Goal: Book appointment/travel/reservation

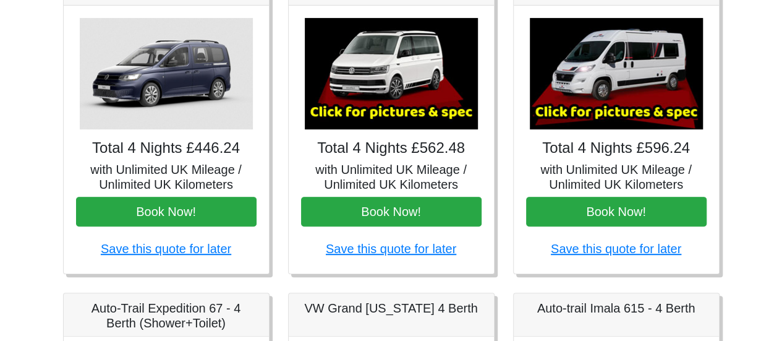
scroll to position [241, 0]
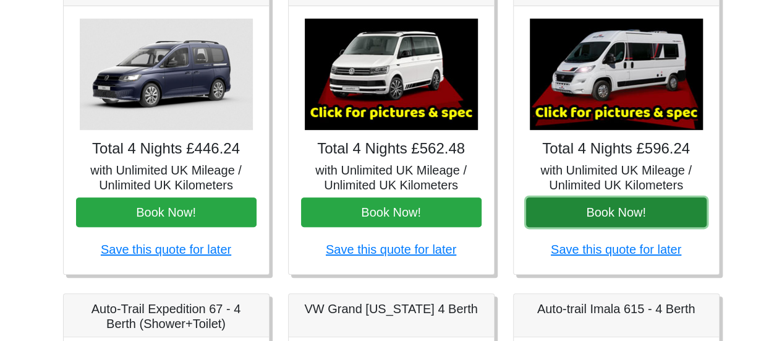
click at [645, 208] on button "Book Now!" at bounding box center [616, 212] width 181 height 30
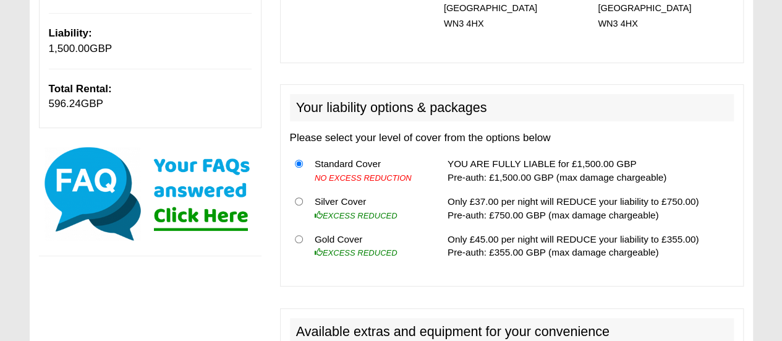
scroll to position [302, 0]
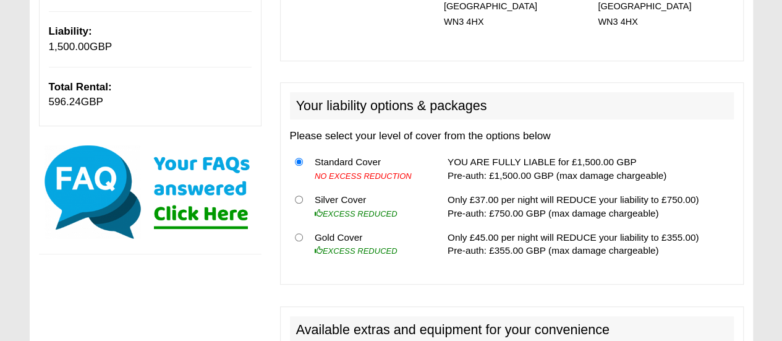
click at [294, 225] on th at bounding box center [300, 243] width 20 height 37
click at [299, 233] on input "radio" at bounding box center [299, 237] width 8 height 8
radio input "true"
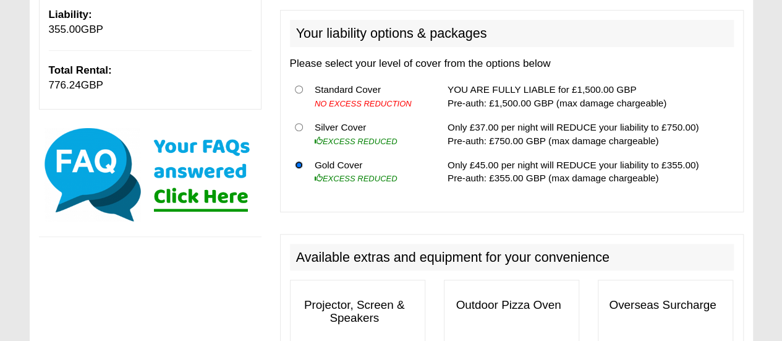
scroll to position [427, 0]
